Goal: Task Accomplishment & Management: Manage account settings

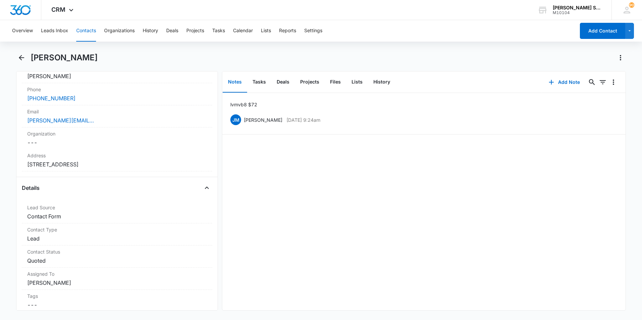
scroll to position [106, 0]
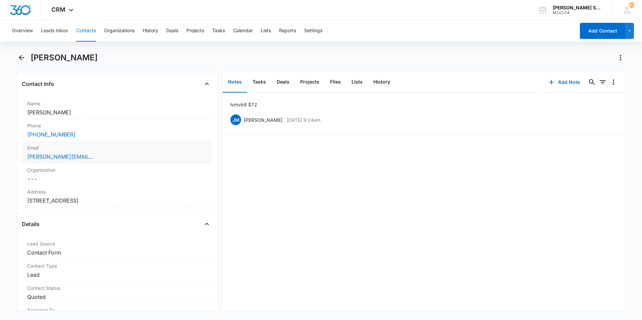
click at [100, 159] on div "[PERSON_NAME][EMAIL_ADDRESS][DOMAIN_NAME]" at bounding box center [117, 157] width 180 height 8
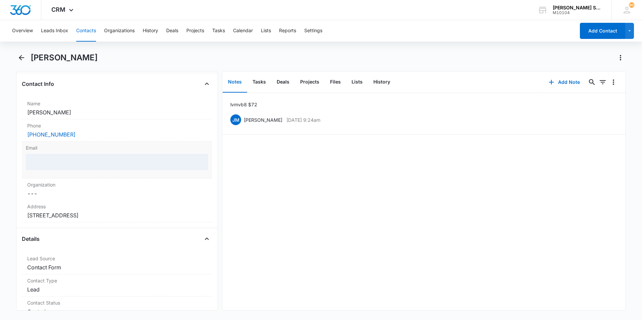
click at [100, 159] on div at bounding box center [117, 162] width 182 height 16
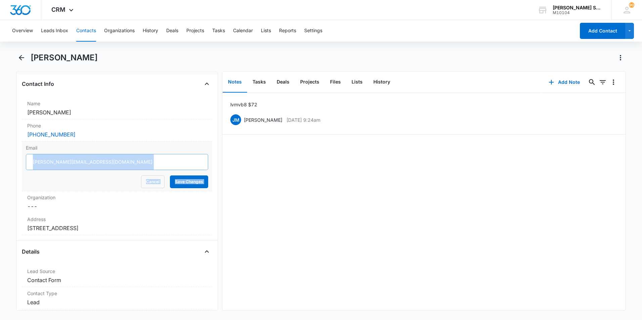
click at [119, 164] on input "[PERSON_NAME][EMAIL_ADDRESS][DOMAIN_NAME]" at bounding box center [117, 162] width 182 height 16
click at [111, 164] on input "[PERSON_NAME][EMAIL_ADDRESS][DOMAIN_NAME]" at bounding box center [117, 162] width 182 height 16
drag, startPoint x: 111, startPoint y: 164, endPoint x: 31, endPoint y: 158, distance: 80.8
click at [31, 158] on input "[PERSON_NAME][EMAIL_ADDRESS][DOMAIN_NAME]" at bounding box center [117, 162] width 182 height 16
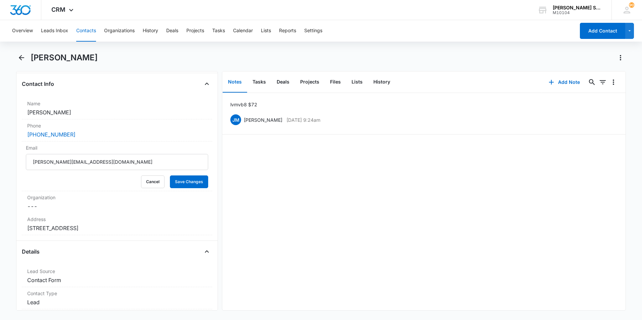
click at [90, 28] on button "Contacts" at bounding box center [86, 30] width 20 height 21
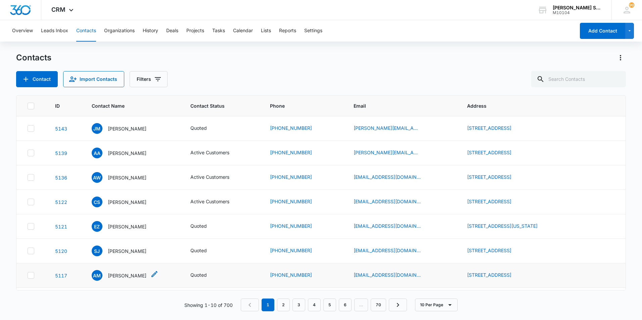
click at [123, 274] on p "[PERSON_NAME]" at bounding box center [127, 275] width 39 height 7
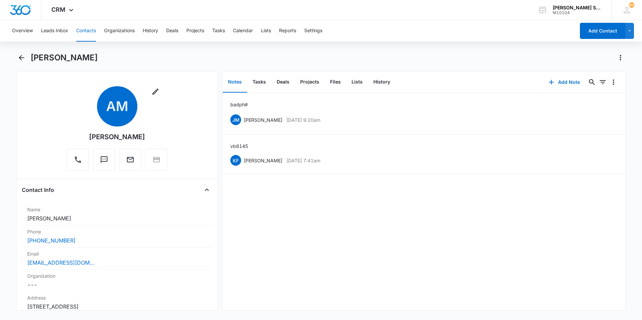
click at [87, 28] on button "Contacts" at bounding box center [86, 30] width 20 height 21
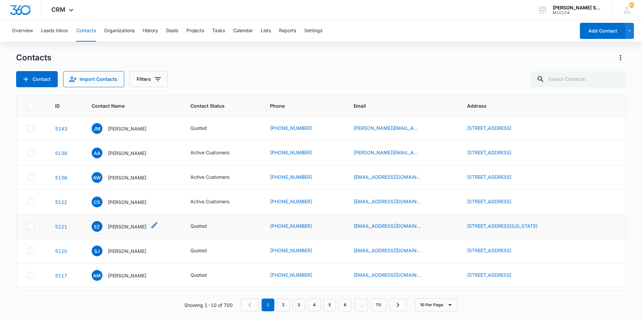
click at [108, 226] on p "[PERSON_NAME]" at bounding box center [127, 226] width 39 height 7
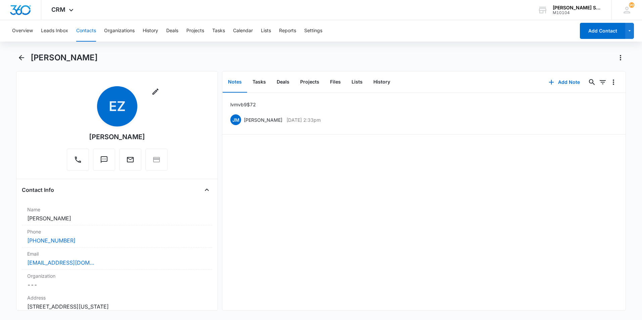
click at [85, 29] on button "Contacts" at bounding box center [86, 30] width 20 height 21
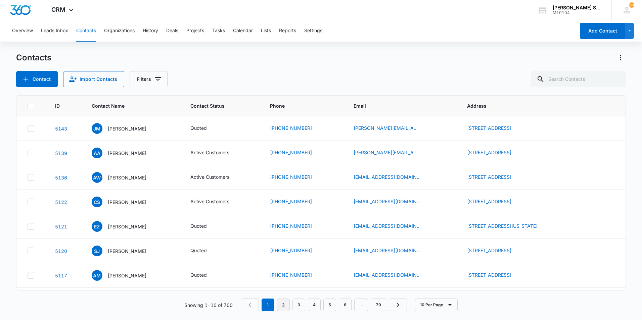
click at [282, 303] on link "2" at bounding box center [283, 305] width 13 height 13
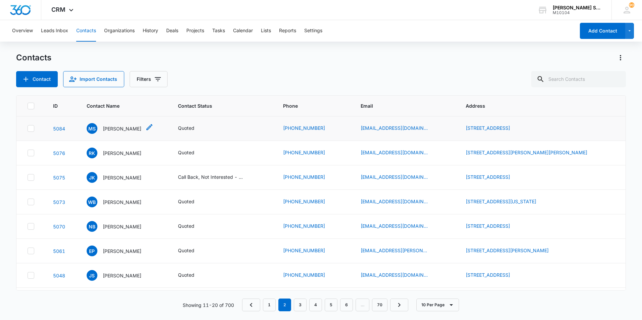
click at [113, 126] on p "[PERSON_NAME]" at bounding box center [122, 128] width 39 height 7
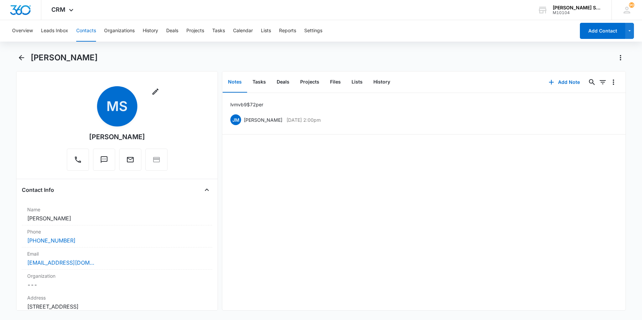
click at [84, 32] on button "Contacts" at bounding box center [86, 30] width 20 height 21
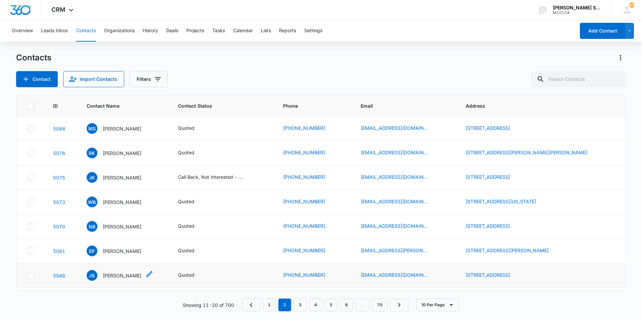
click at [113, 274] on p "[PERSON_NAME]" at bounding box center [122, 275] width 39 height 7
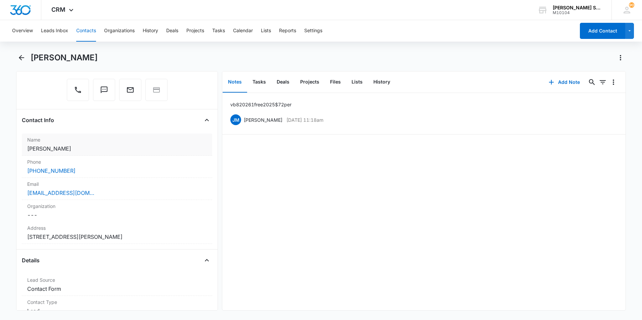
scroll to position [67, 0]
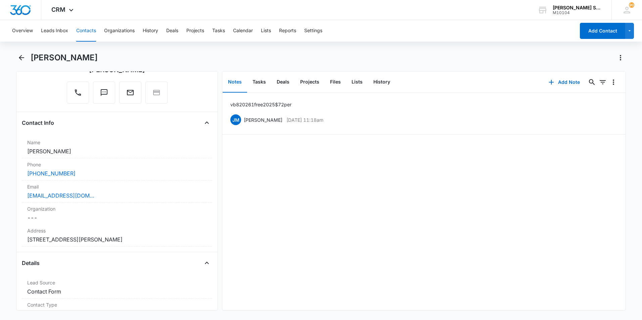
click at [88, 30] on button "Contacts" at bounding box center [86, 30] width 20 height 21
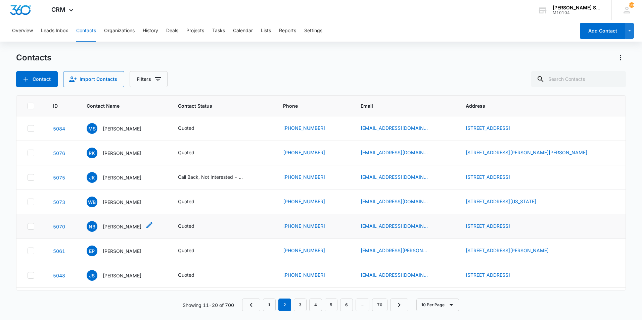
click at [117, 225] on p "[PERSON_NAME]" at bounding box center [122, 226] width 39 height 7
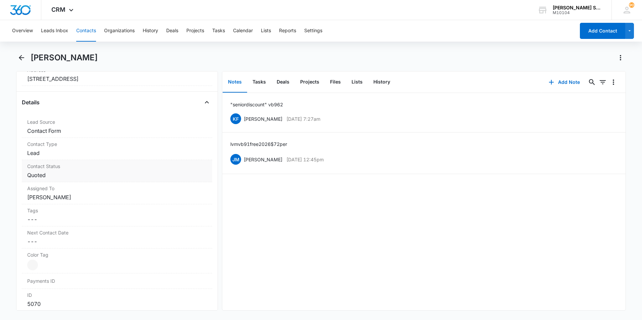
scroll to position [101, 0]
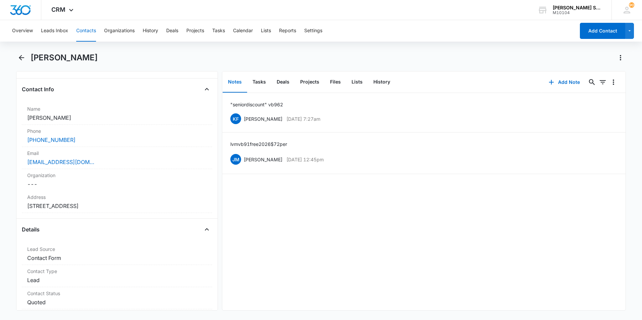
click at [92, 31] on button "Contacts" at bounding box center [86, 30] width 20 height 21
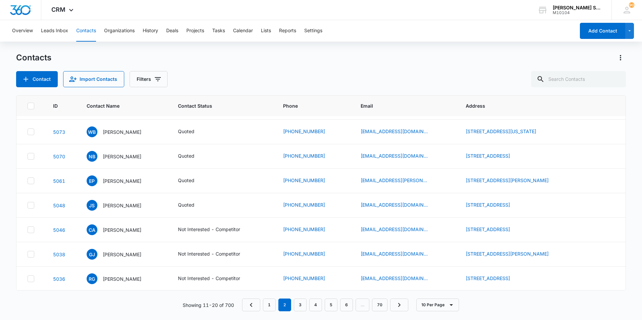
scroll to position [71, 0]
click at [120, 254] on p "[PERSON_NAME]" at bounding box center [122, 253] width 39 height 7
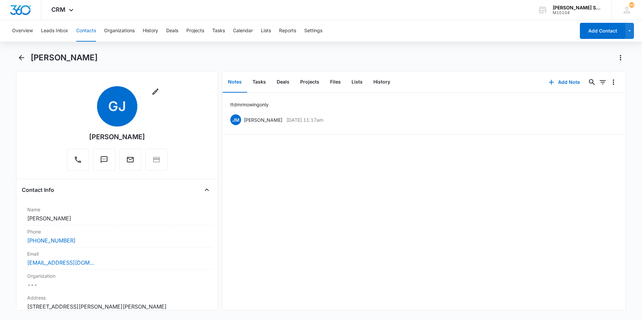
click at [83, 31] on button "Contacts" at bounding box center [86, 30] width 20 height 21
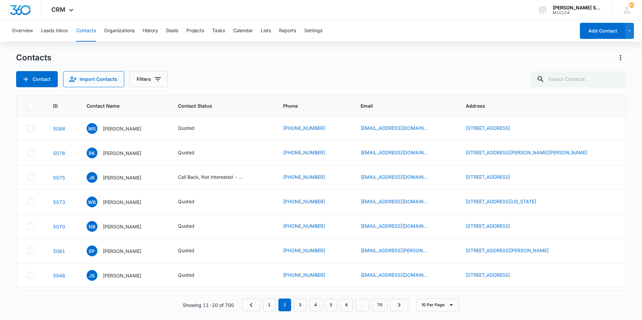
scroll to position [71, 0]
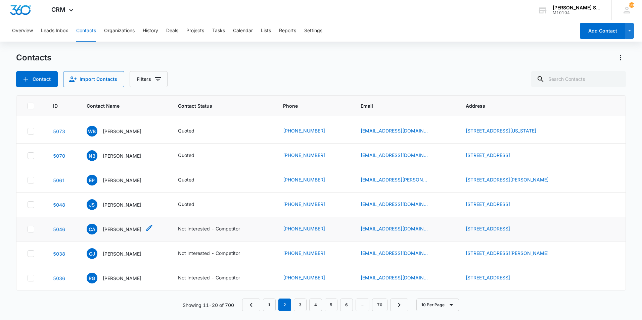
click at [116, 230] on p "[PERSON_NAME]" at bounding box center [122, 229] width 39 height 7
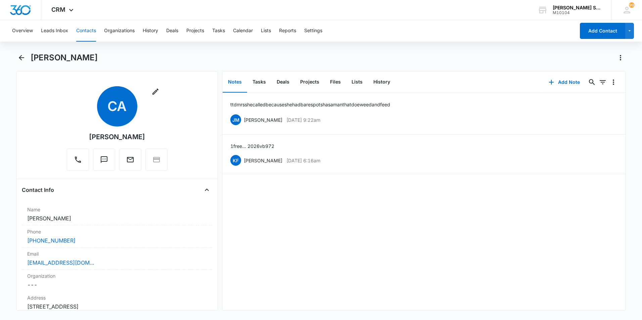
click at [81, 29] on button "Contacts" at bounding box center [86, 30] width 20 height 21
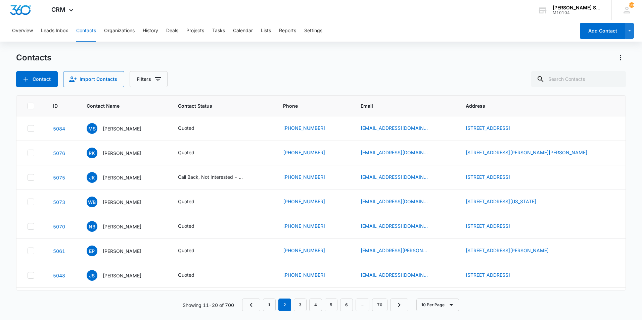
scroll to position [71, 0]
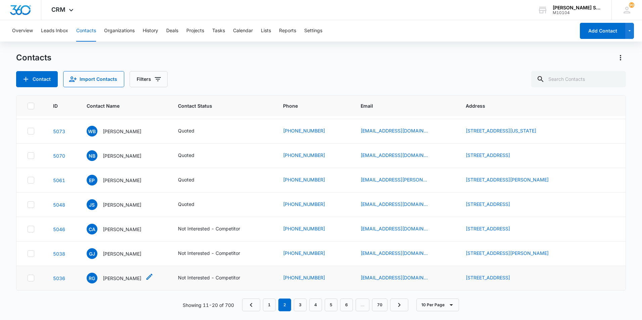
click at [115, 279] on p "[PERSON_NAME]" at bounding box center [122, 278] width 39 height 7
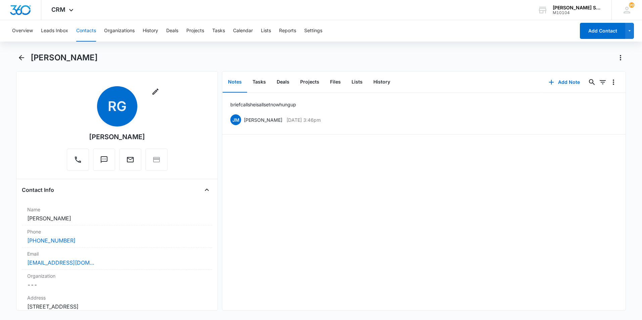
click at [86, 27] on button "Contacts" at bounding box center [86, 30] width 20 height 21
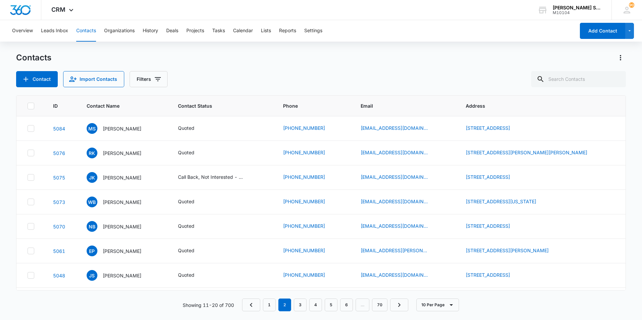
scroll to position [71, 0]
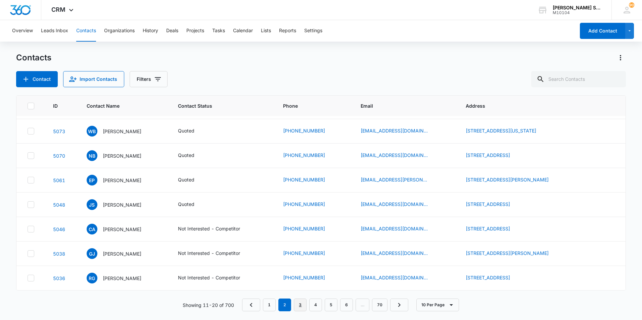
click at [298, 305] on link "3" at bounding box center [300, 305] width 13 height 13
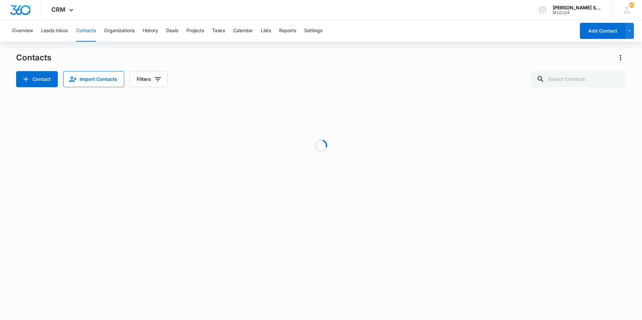
scroll to position [0, 0]
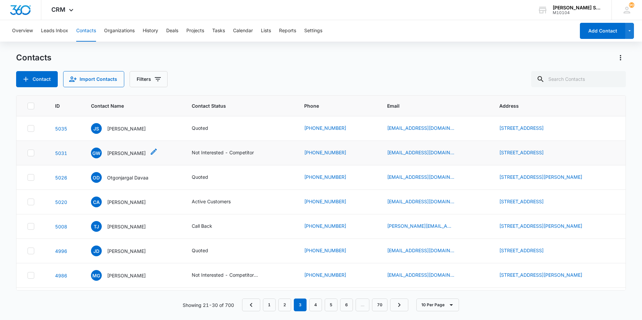
click at [113, 151] on p "[PERSON_NAME]" at bounding box center [126, 153] width 39 height 7
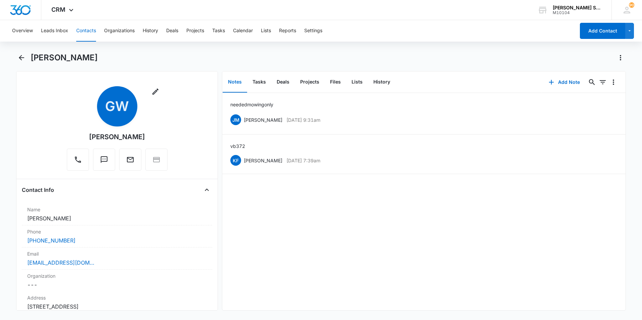
click at [81, 30] on button "Contacts" at bounding box center [86, 30] width 20 height 21
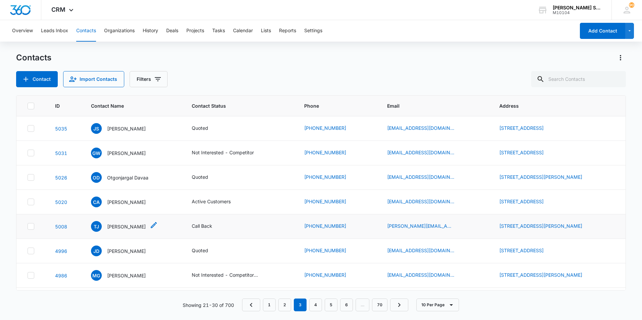
click at [121, 224] on p "[PERSON_NAME]" at bounding box center [126, 226] width 39 height 7
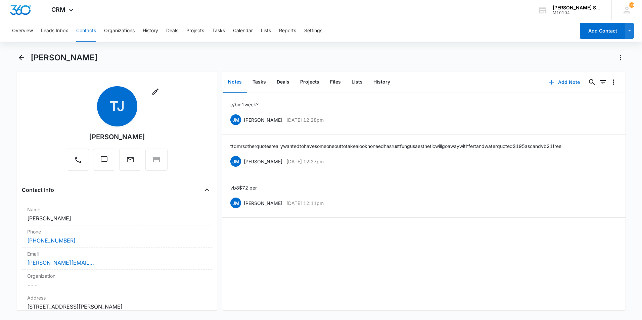
click at [564, 81] on button "Add Note" at bounding box center [564, 82] width 45 height 16
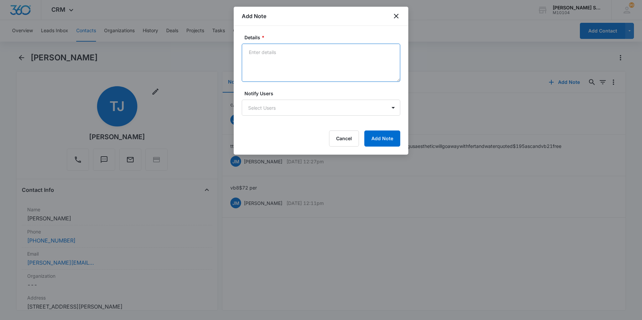
click at [274, 52] on textarea "Details *" at bounding box center [321, 63] width 158 height 38
type textarea "ni diy"
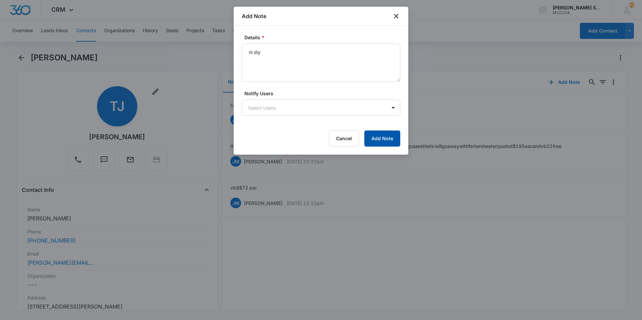
click at [392, 139] on button "Add Note" at bounding box center [382, 139] width 36 height 16
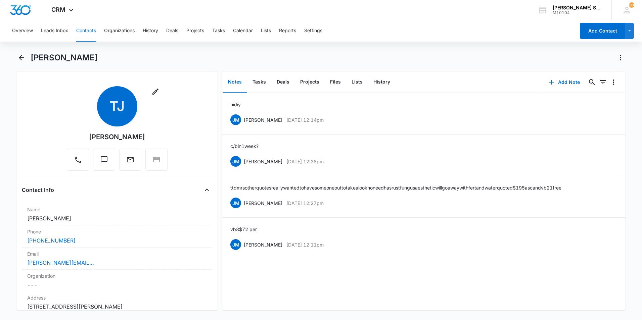
click at [88, 30] on button "Contacts" at bounding box center [86, 30] width 20 height 21
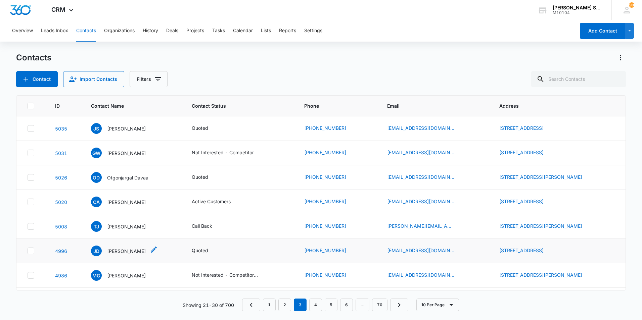
click at [122, 253] on p "[PERSON_NAME]" at bounding box center [126, 251] width 39 height 7
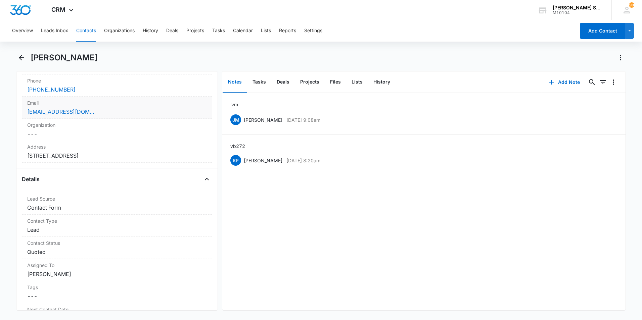
scroll to position [34, 0]
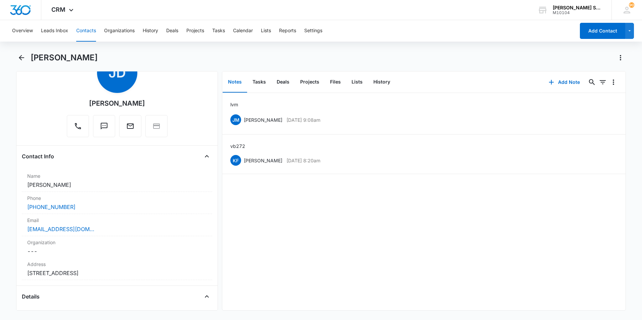
click at [78, 33] on button "Contacts" at bounding box center [86, 30] width 20 height 21
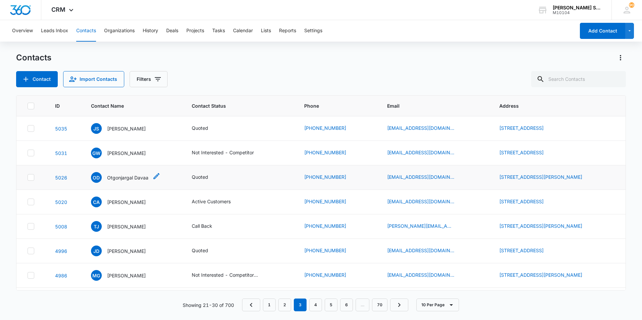
click at [126, 177] on p "Otgonjargal Davaa" at bounding box center [127, 177] width 41 height 7
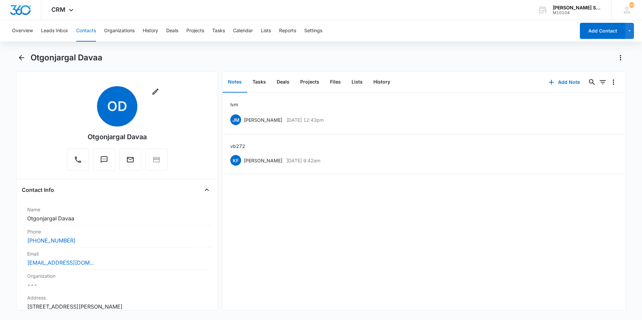
click at [82, 31] on button "Contacts" at bounding box center [86, 30] width 20 height 21
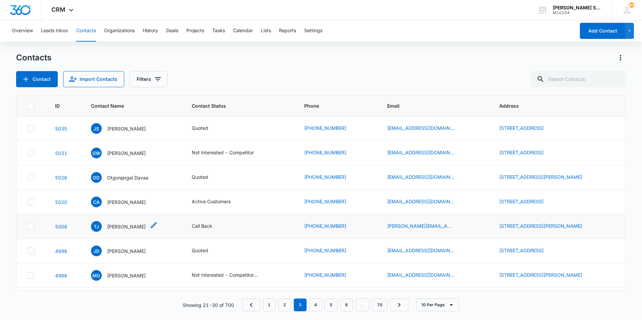
click at [122, 227] on p "[PERSON_NAME]" at bounding box center [126, 226] width 39 height 7
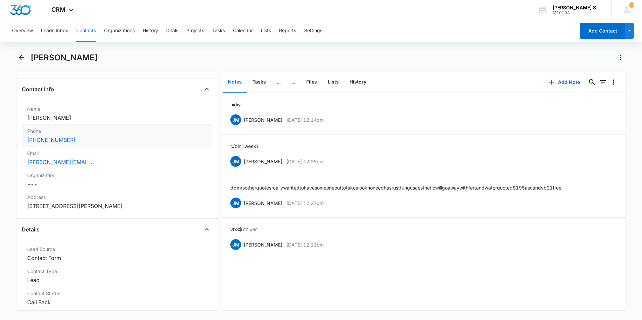
scroll to position [134, 0]
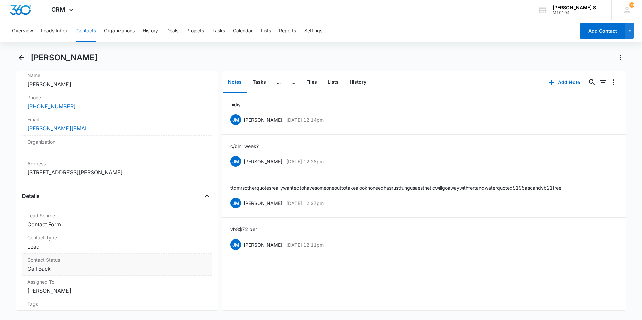
click at [101, 268] on dd "Cancel Save Changes Call Back" at bounding box center [117, 269] width 180 height 8
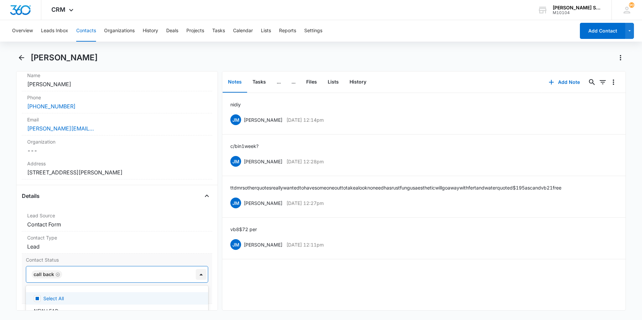
click at [196, 274] on div at bounding box center [201, 274] width 11 height 11
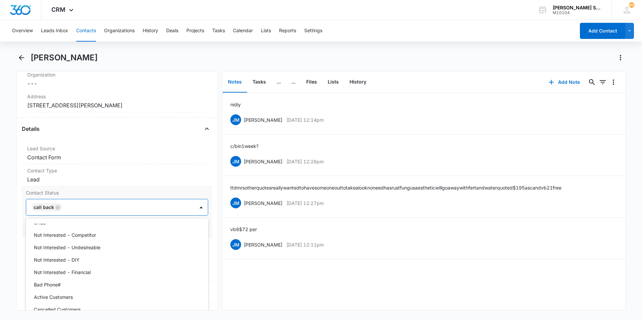
scroll to position [67, 0]
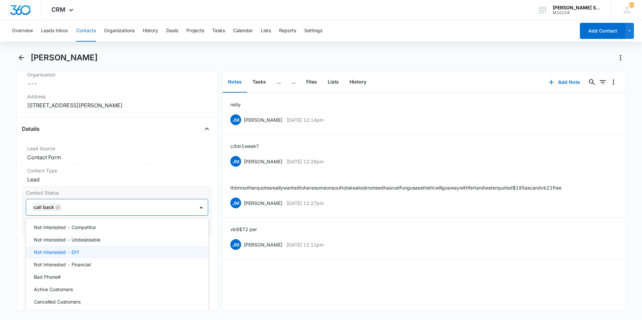
click at [94, 253] on div "Not Interested - DIY" at bounding box center [116, 252] width 165 height 7
click at [390, 293] on div "ni diy [PERSON_NAME] [DATE] 12:14pm Delete Edit c/b [DATE]? [PERSON_NAME] [DATE…" at bounding box center [423, 202] width 403 height 218
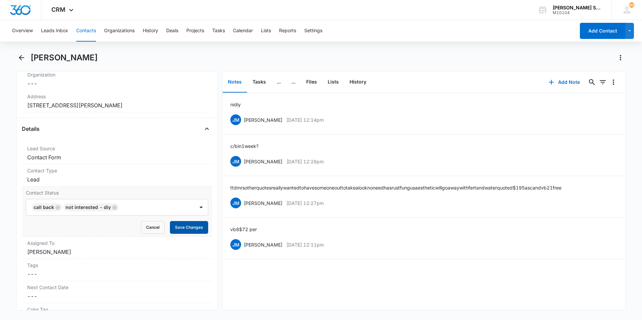
click at [172, 232] on button "Save Changes" at bounding box center [189, 227] width 38 height 13
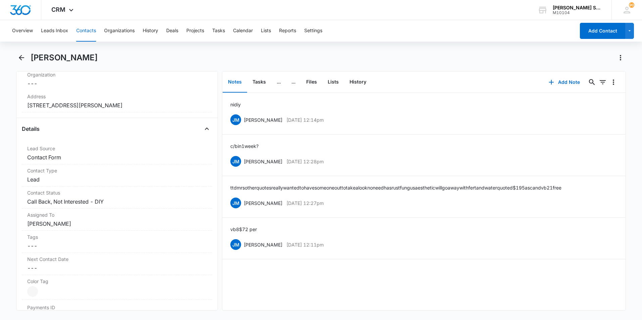
click at [92, 31] on button "Contacts" at bounding box center [86, 30] width 20 height 21
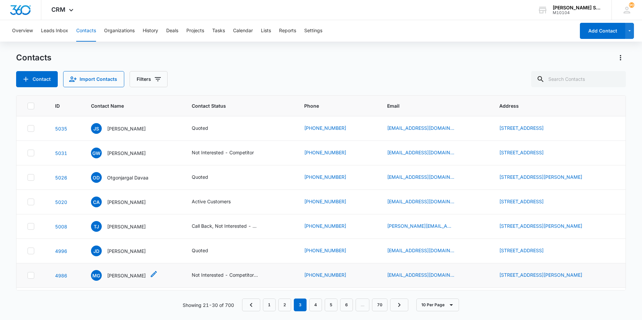
click at [123, 271] on div "MG [PERSON_NAME]" at bounding box center [118, 275] width 55 height 11
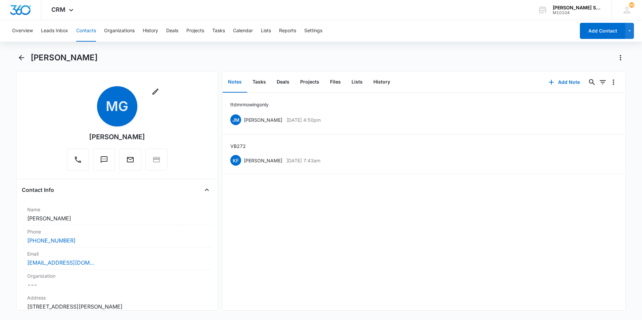
click at [88, 29] on button "Contacts" at bounding box center [86, 30] width 20 height 21
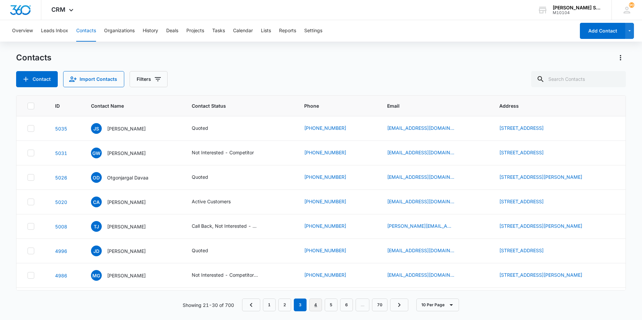
click at [317, 303] on link "4" at bounding box center [315, 305] width 13 height 13
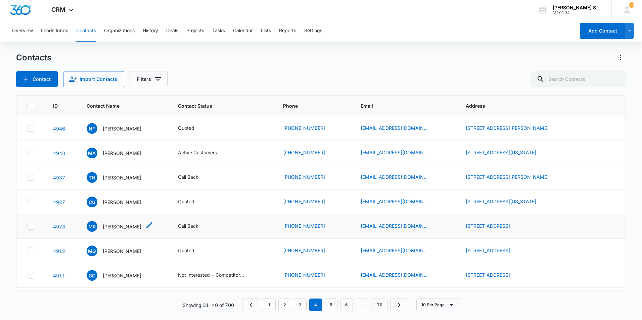
click at [125, 225] on p "[PERSON_NAME]" at bounding box center [122, 226] width 39 height 7
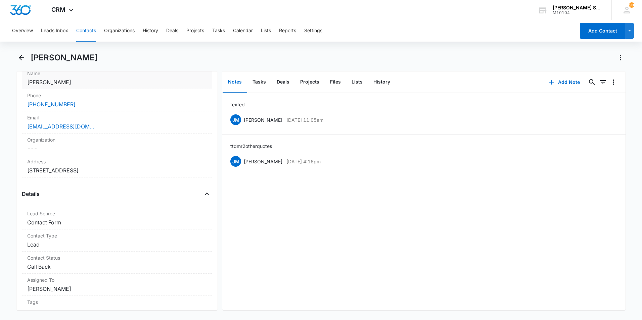
scroll to position [67, 0]
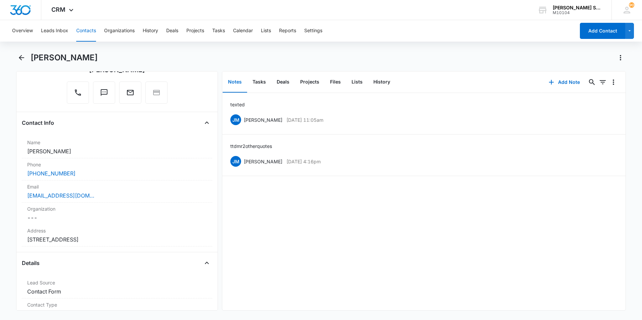
click at [90, 29] on button "Contacts" at bounding box center [86, 30] width 20 height 21
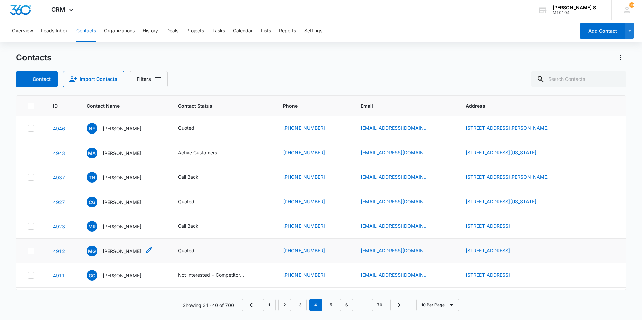
click at [121, 250] on p "[PERSON_NAME]" at bounding box center [122, 251] width 39 height 7
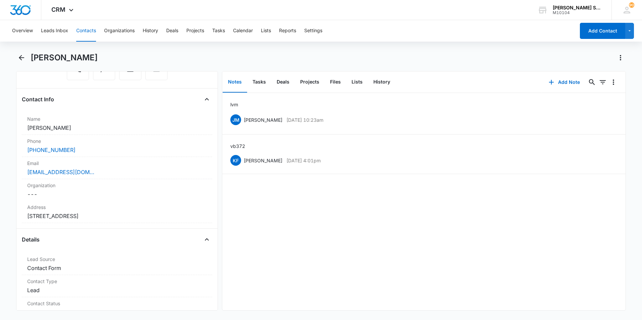
scroll to position [134, 0]
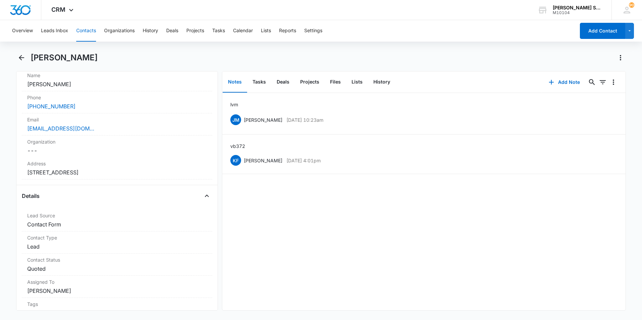
click at [94, 32] on button "Contacts" at bounding box center [86, 30] width 20 height 21
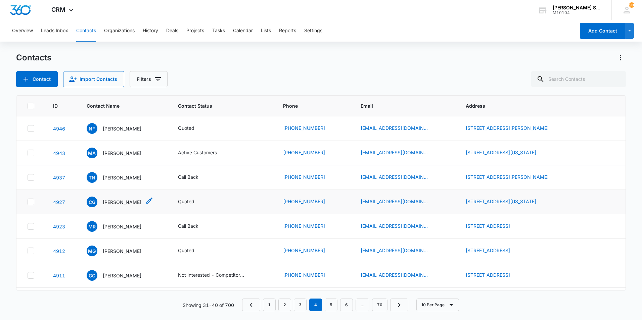
click at [107, 202] on p "[PERSON_NAME]" at bounding box center [122, 202] width 39 height 7
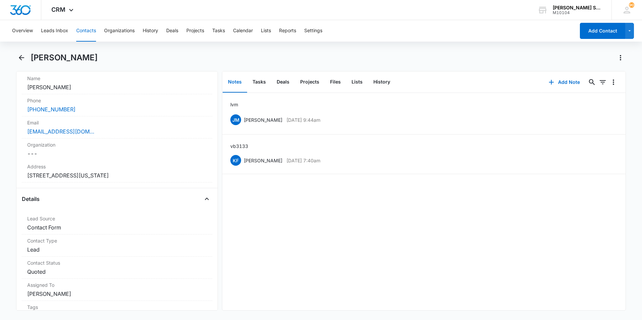
scroll to position [134, 0]
